Goal: Task Accomplishment & Management: Use online tool/utility

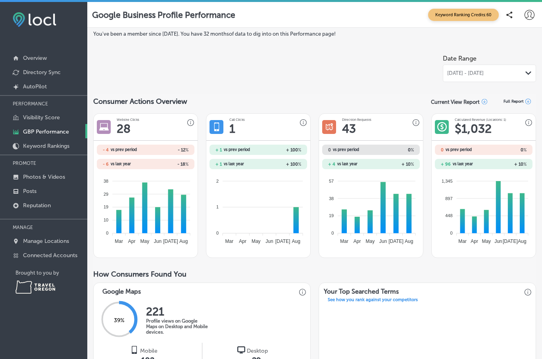
click at [36, 195] on p "Posts" at bounding box center [29, 191] width 13 height 7
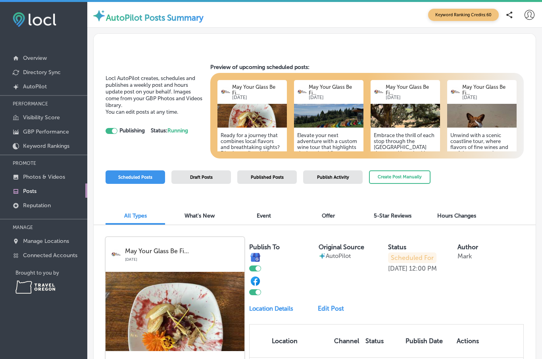
checkbox input "true"
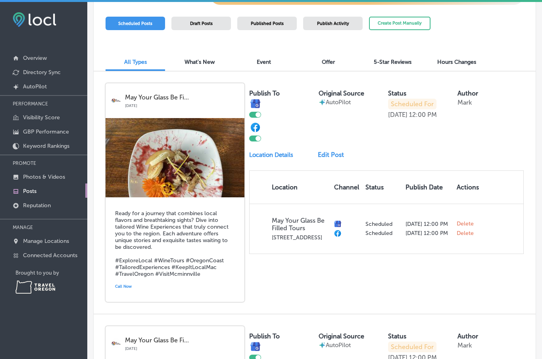
scroll to position [153, 0]
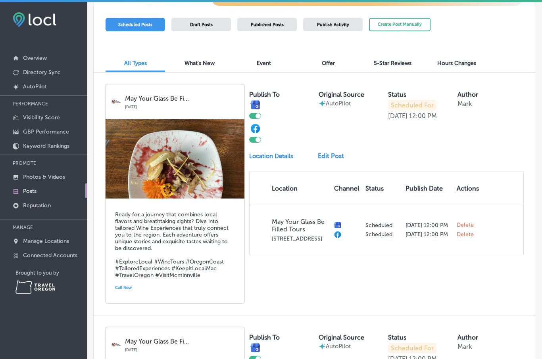
click at [332, 157] on link "Edit Post" at bounding box center [333, 156] width 31 height 8
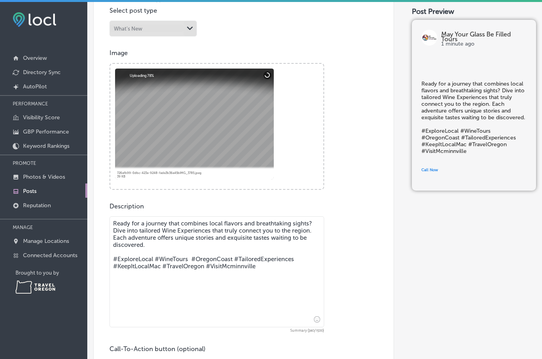
scroll to position [197, 0]
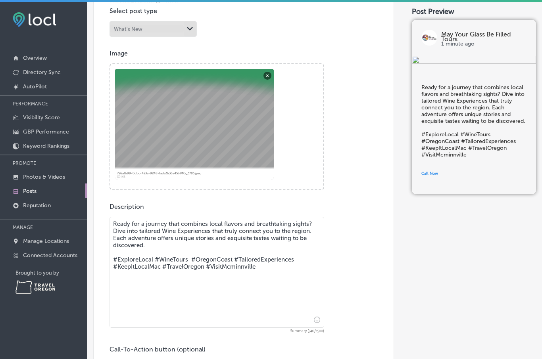
click at [154, 234] on textarea "Ready for a journey that combines local flavors and breathtaking sights? Dive i…" at bounding box center [216, 272] width 215 height 111
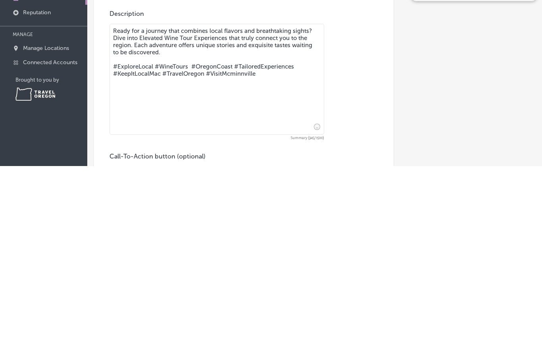
click at [220, 217] on textarea "Ready for a journey that combines local flavors and breathtaking sights? Dive i…" at bounding box center [216, 272] width 215 height 111
click at [264, 217] on textarea "Ready for a journey that combines local flavors and breathtaking sights? Dive i…" at bounding box center [216, 272] width 215 height 111
click at [285, 217] on textarea "Ready for a journey that combines local flavors and breathtaking sights? Dive i…" at bounding box center [216, 272] width 215 height 111
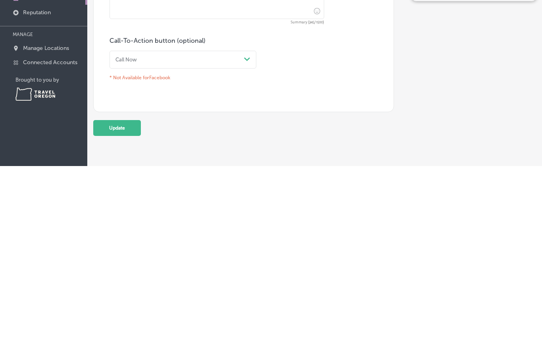
scroll to position [312, 0]
type textarea "Ready for a journey that combines local flavors and breathtaking sights? Dive i…"
click at [125, 314] on button "Update" at bounding box center [117, 322] width 48 height 16
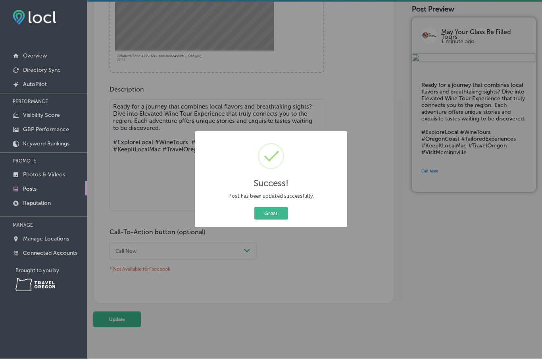
click at [276, 211] on button "Great" at bounding box center [271, 214] width 34 height 12
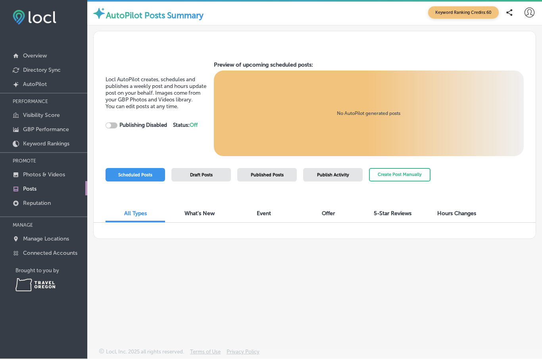
checkbox input "true"
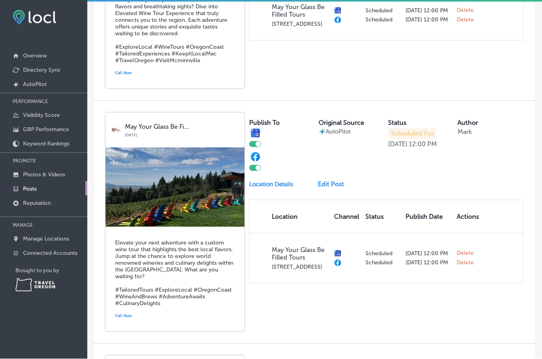
scroll to position [366, 0]
click at [333, 180] on link "Edit Post" at bounding box center [333, 184] width 31 height 8
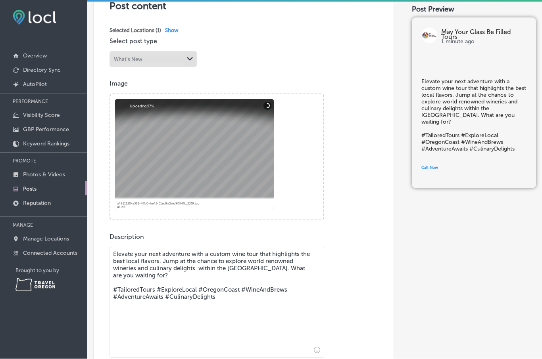
scroll to position [178, 0]
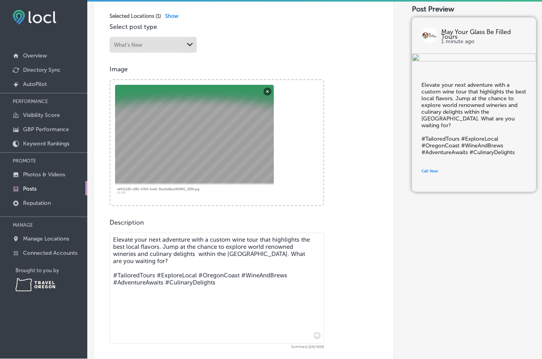
click at [223, 233] on textarea "Elevate your next adventure with a custom wine tour that highlights the best lo…" at bounding box center [216, 288] width 215 height 111
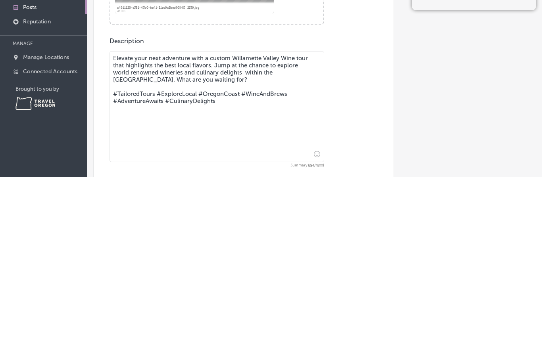
click at [296, 233] on textarea "Elevate your next adventure with a custom Willamette Valley Wine tour that high…" at bounding box center [216, 288] width 215 height 111
click at [287, 233] on textarea "Elevate your next adventure with a custom Willamette Valley Wine Tour that high…" at bounding box center [216, 288] width 215 height 111
click at [307, 233] on textarea "Elevate your next adventure with a custom Willamette Valley Wine Tour that high…" at bounding box center [216, 288] width 215 height 111
click at [238, 233] on textarea "Elevate your next adventure with a custom Willamette Valley Wine Tour that high…" at bounding box center [216, 288] width 215 height 111
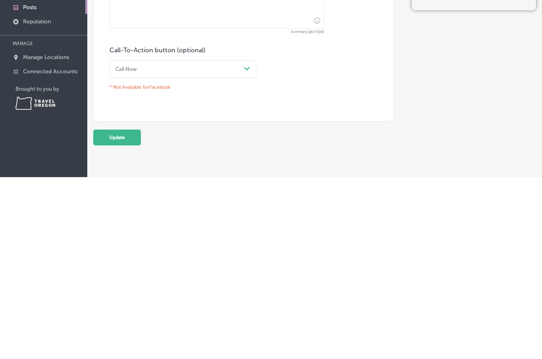
scroll to position [312, 0]
type textarea "Elevate your next adventure with a custom Willamette Valley Wine Tour that high…"
click at [124, 312] on button "Update" at bounding box center [117, 320] width 48 height 16
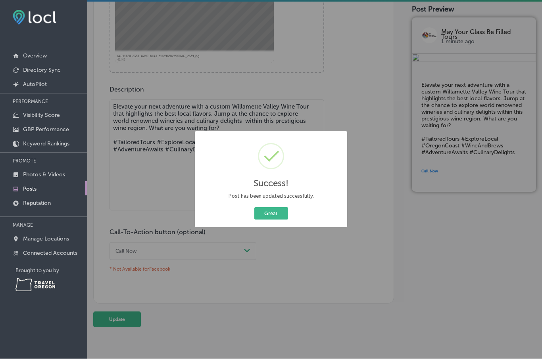
click at [270, 213] on button "Great" at bounding box center [271, 214] width 34 height 12
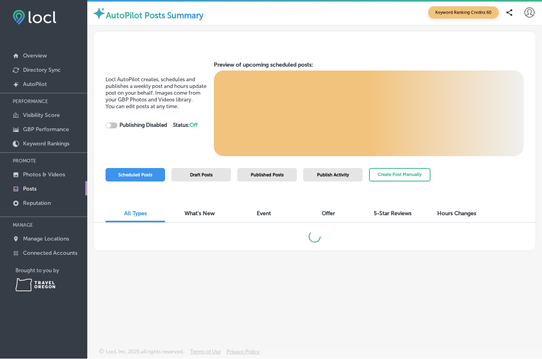
checkbox input "true"
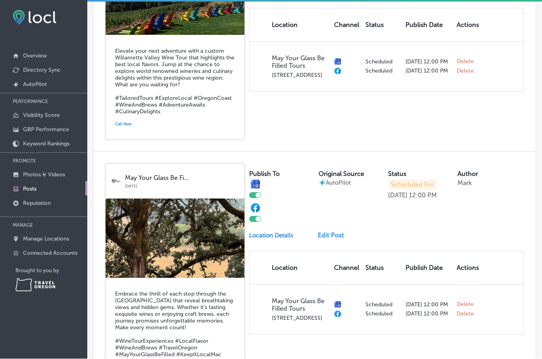
scroll to position [555, 0]
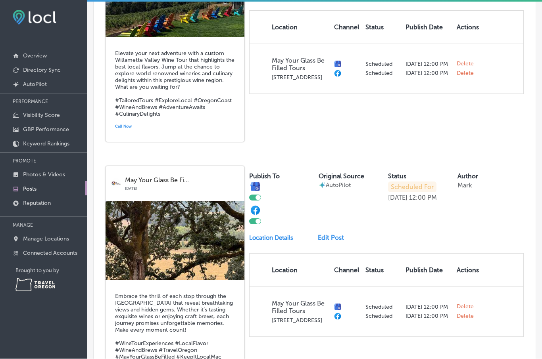
click at [50, 56] on link "Overview" at bounding box center [43, 55] width 87 height 14
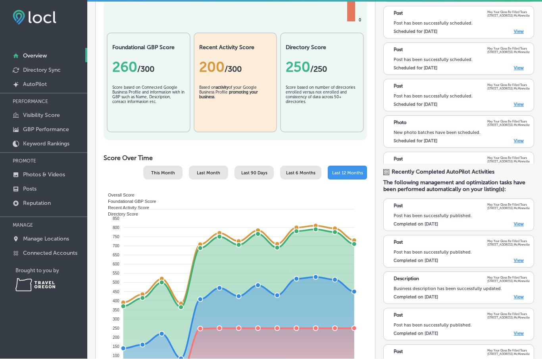
scroll to position [116, 0]
